Goal: Information Seeking & Learning: Learn about a topic

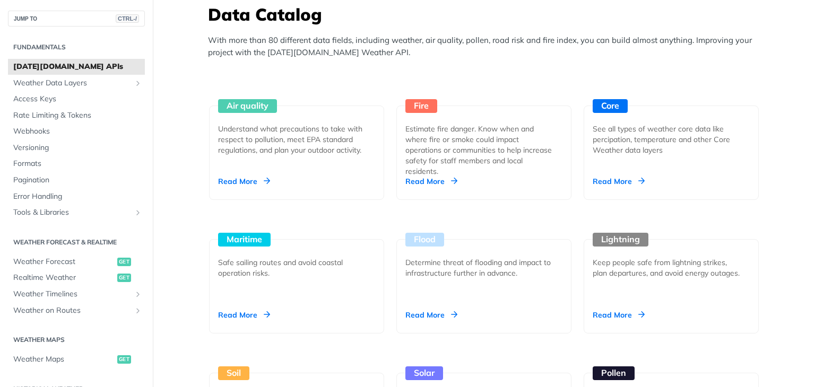
scroll to position [1008, 0]
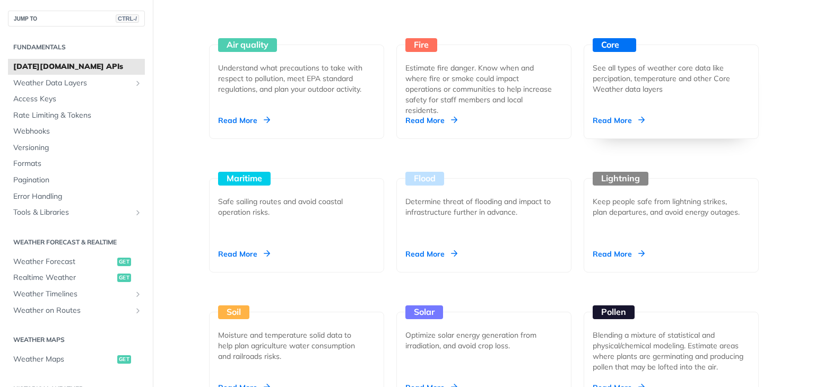
click at [615, 119] on div "Read More" at bounding box center [618, 120] width 52 height 11
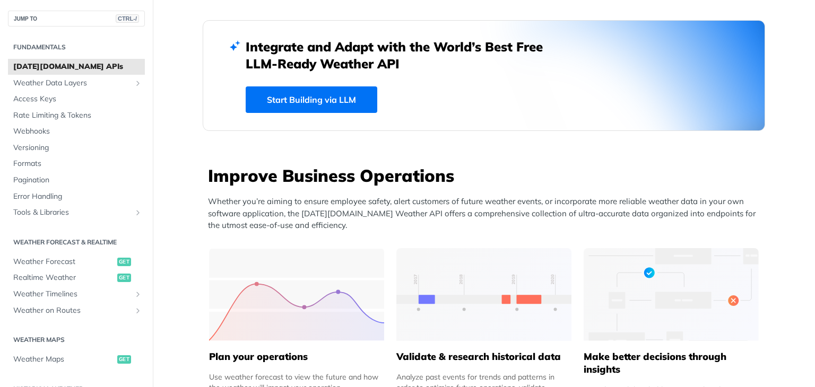
scroll to position [0, 0]
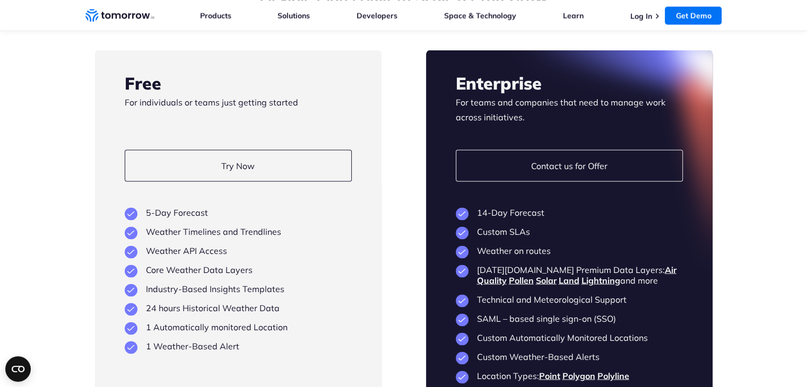
scroll to position [2174, 0]
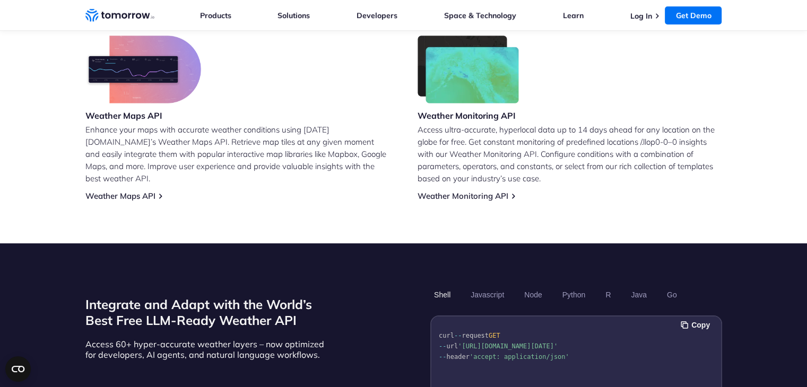
scroll to position [742, 0]
